Goal: Transaction & Acquisition: Purchase product/service

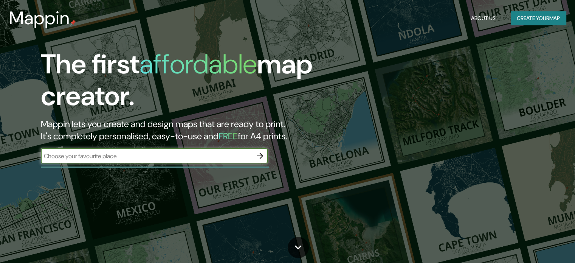
click at [264, 154] on icon "button" at bounding box center [260, 155] width 9 height 9
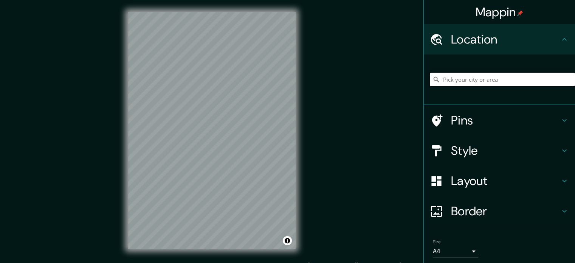
click at [492, 84] on input "Pick your city or area" at bounding box center [502, 80] width 145 height 14
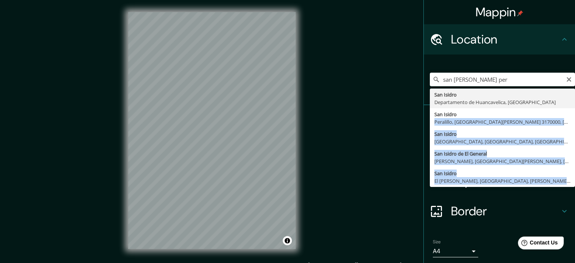
drag, startPoint x: 497, startPoint y: 109, endPoint x: 555, endPoint y: 192, distance: 100.5
click at [555, 192] on ul "Location [GEOGRAPHIC_DATA][PERSON_NAME] per [GEOGRAPHIC_DATA][PERSON_NAME] [GEO…" at bounding box center [499, 156] width 151 height 265
type input "[GEOGRAPHIC_DATA][PERSON_NAME], [GEOGRAPHIC_DATA], [GEOGRAPHIC_DATA], [GEOGRAPH…"
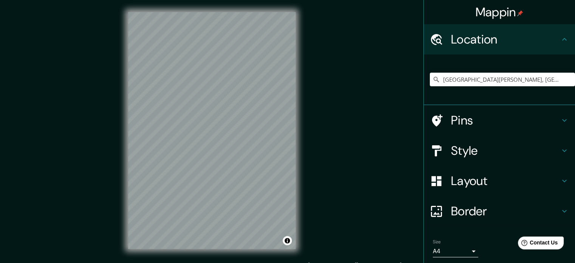
click at [565, 40] on div "Location" at bounding box center [499, 39] width 151 height 30
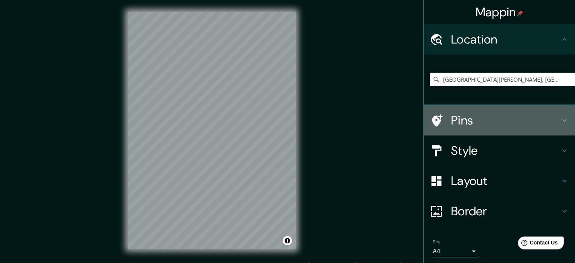
click at [561, 118] on icon at bounding box center [564, 120] width 9 height 9
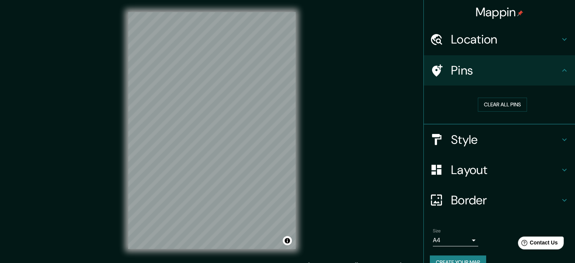
click at [553, 132] on h4 "Style" at bounding box center [505, 139] width 109 height 15
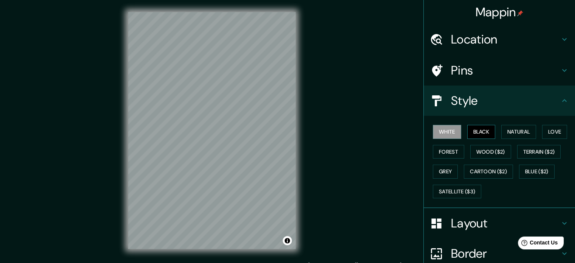
click at [486, 133] on button "Black" at bounding box center [481, 132] width 28 height 14
click at [513, 135] on button "Natural" at bounding box center [518, 132] width 35 height 14
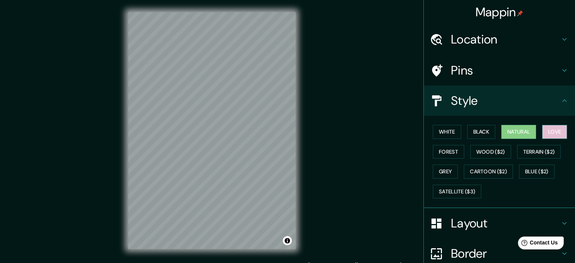
click at [550, 133] on button "Love" at bounding box center [554, 132] width 25 height 14
click at [448, 152] on button "Forest" at bounding box center [448, 152] width 31 height 14
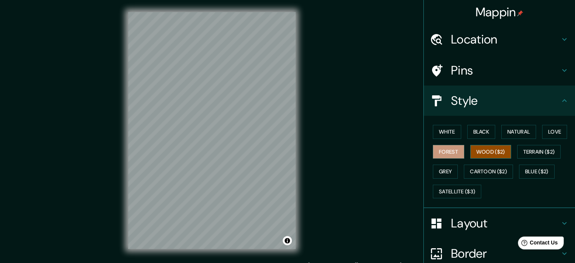
click at [478, 153] on button "Wood ($2)" at bounding box center [490, 152] width 41 height 14
click at [533, 153] on button "Terrain ($2)" at bounding box center [539, 152] width 44 height 14
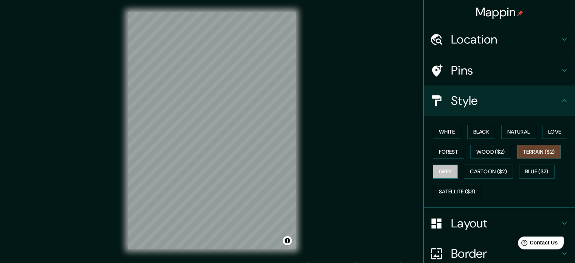
click at [450, 169] on button "Grey" at bounding box center [445, 171] width 25 height 14
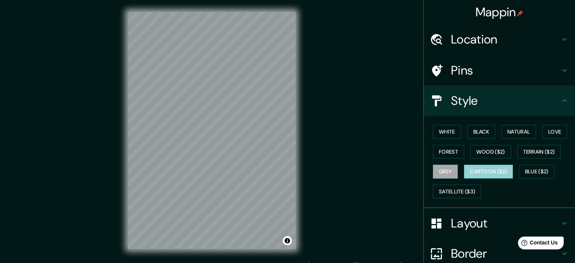
click at [484, 172] on button "Cartoon ($2)" at bounding box center [488, 171] width 49 height 14
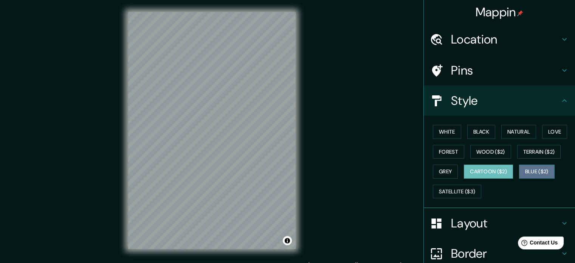
click at [528, 173] on button "Blue ($2)" at bounding box center [537, 171] width 36 height 14
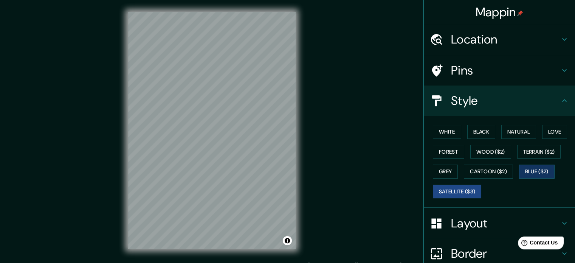
click at [458, 186] on button "Satellite ($3)" at bounding box center [457, 192] width 48 height 14
click at [545, 176] on button "Blue ($2)" at bounding box center [537, 171] width 36 height 14
click at [480, 219] on h4 "Layout" at bounding box center [505, 223] width 109 height 15
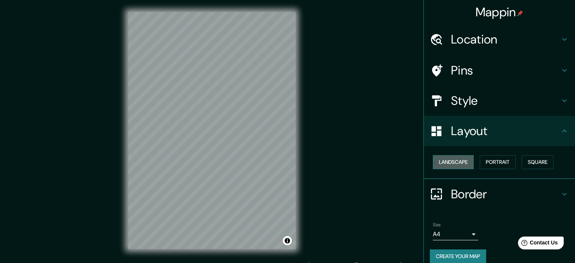
click at [461, 165] on button "Landscape" at bounding box center [453, 162] width 41 height 14
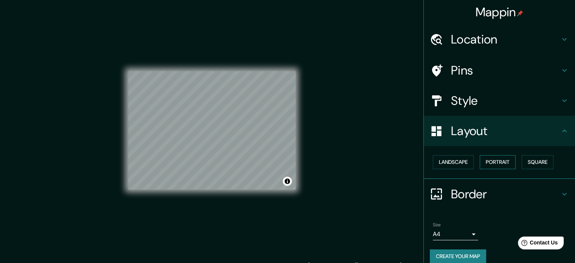
click at [499, 163] on button "Portrait" at bounding box center [498, 162] width 36 height 14
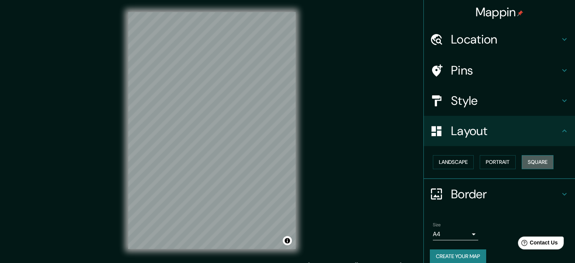
click at [535, 163] on button "Square" at bounding box center [538, 162] width 32 height 14
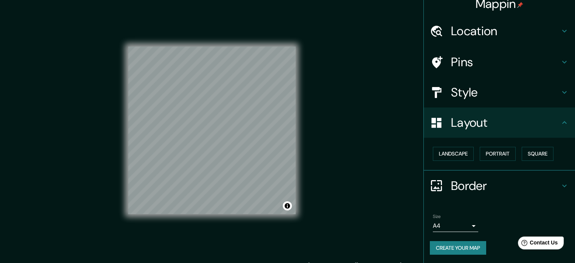
scroll to position [10, 0]
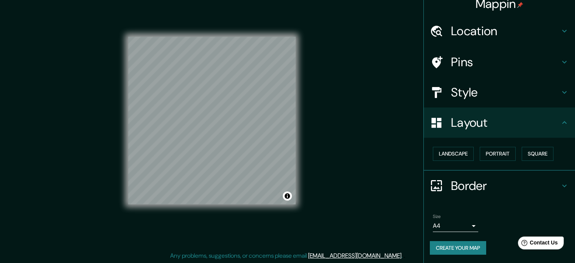
click at [473, 228] on div "Size A4 single" at bounding box center [499, 223] width 139 height 24
click at [466, 227] on body "Mappin Location [GEOGRAPHIC_DATA][PERSON_NAME], [GEOGRAPHIC_DATA], [GEOGRAPHIC_…" at bounding box center [287, 121] width 575 height 263
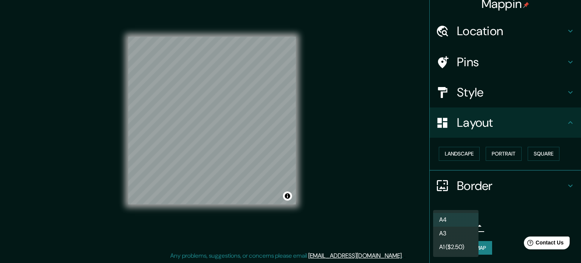
click at [465, 230] on li "A3" at bounding box center [455, 234] width 45 height 14
type input "a4"
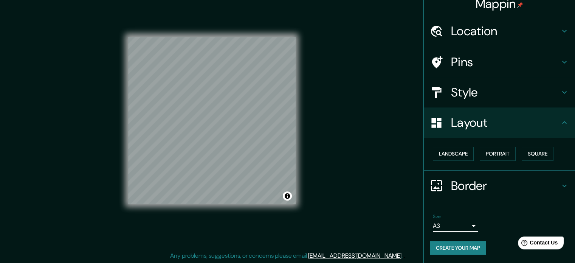
click at [467, 244] on button "Create your map" at bounding box center [458, 248] width 56 height 14
